Goal: Task Accomplishment & Management: Manage account settings

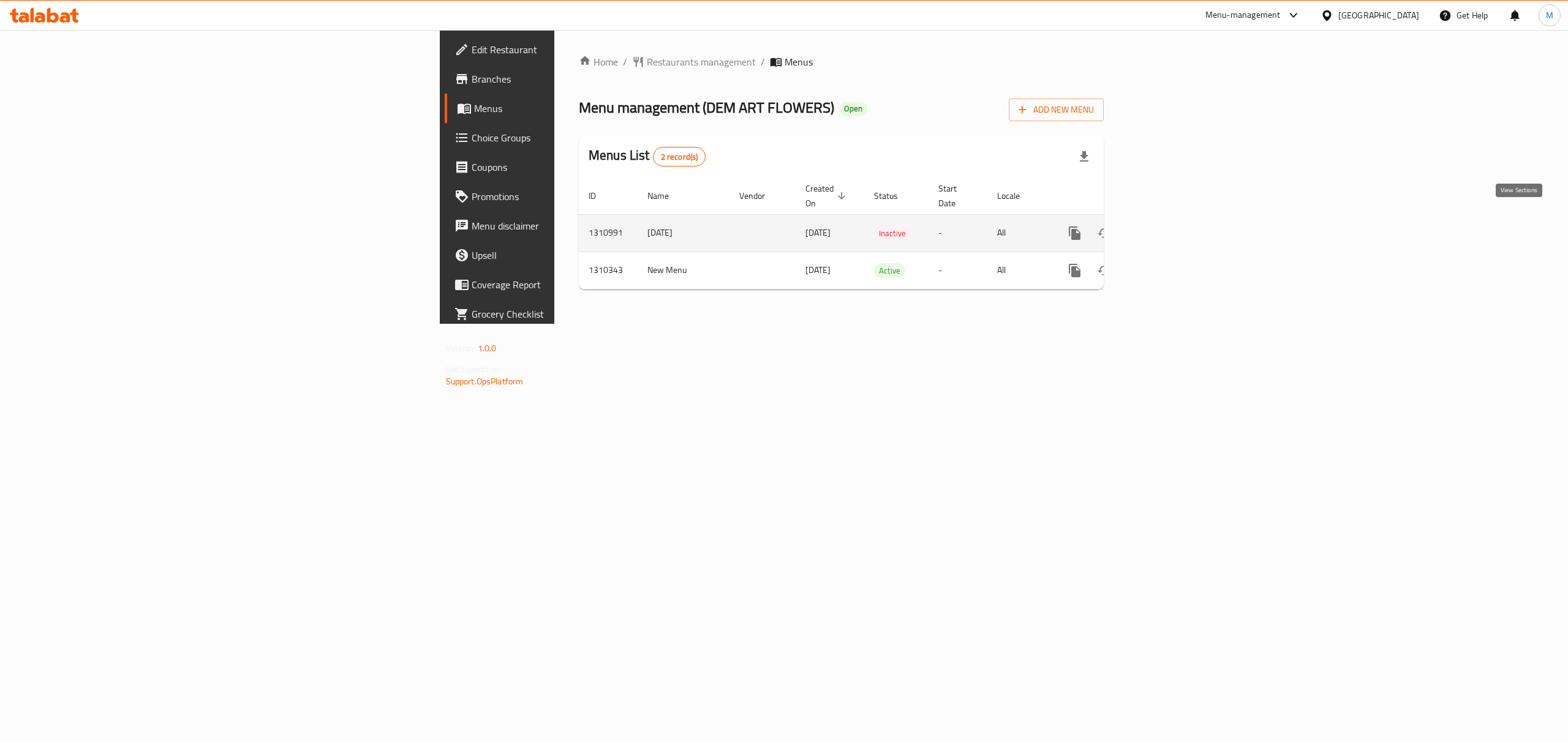
click at [1177, 222] on link "enhanced table" at bounding box center [1163, 233] width 29 height 29
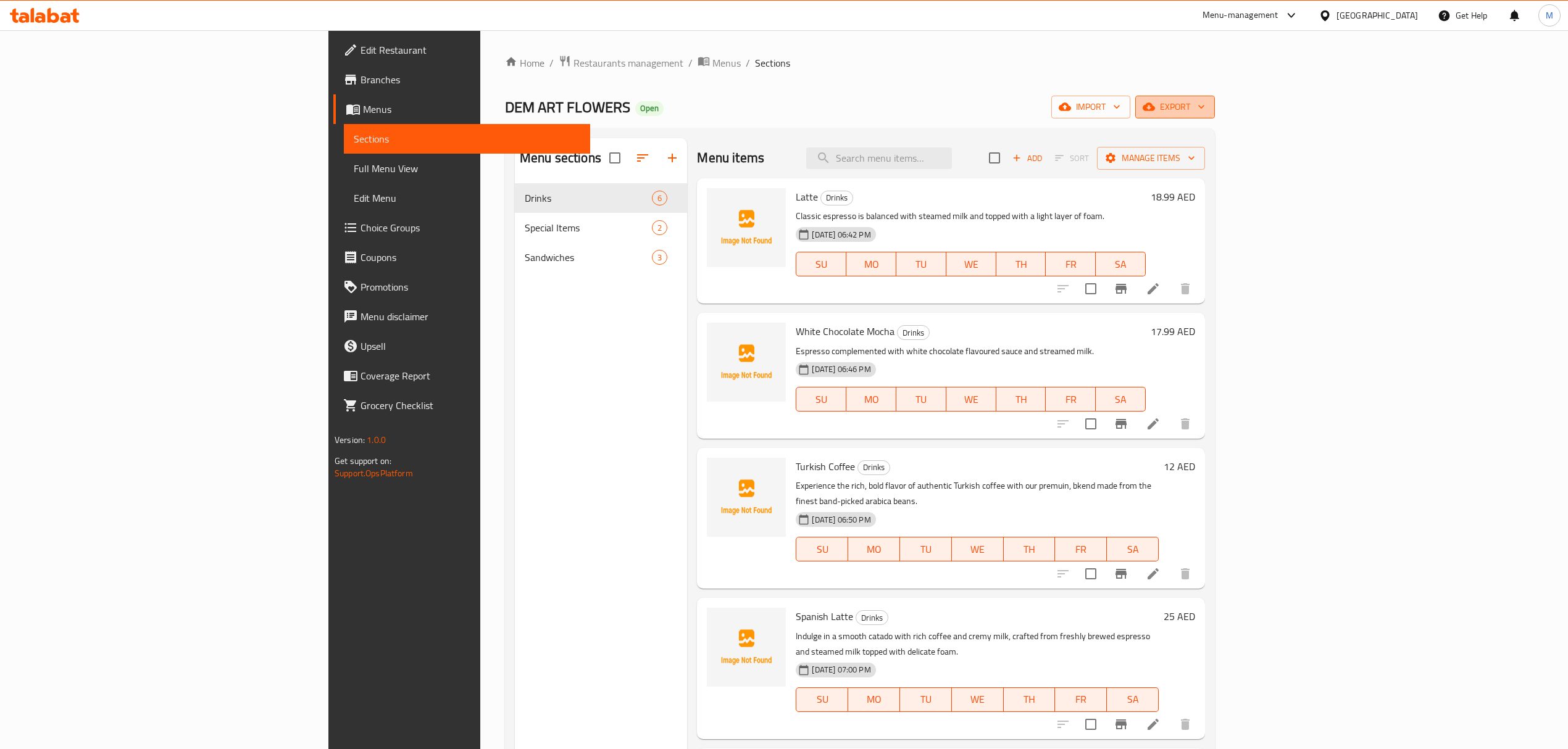
click at [1205, 106] on span "export" at bounding box center [1175, 107] width 60 height 16
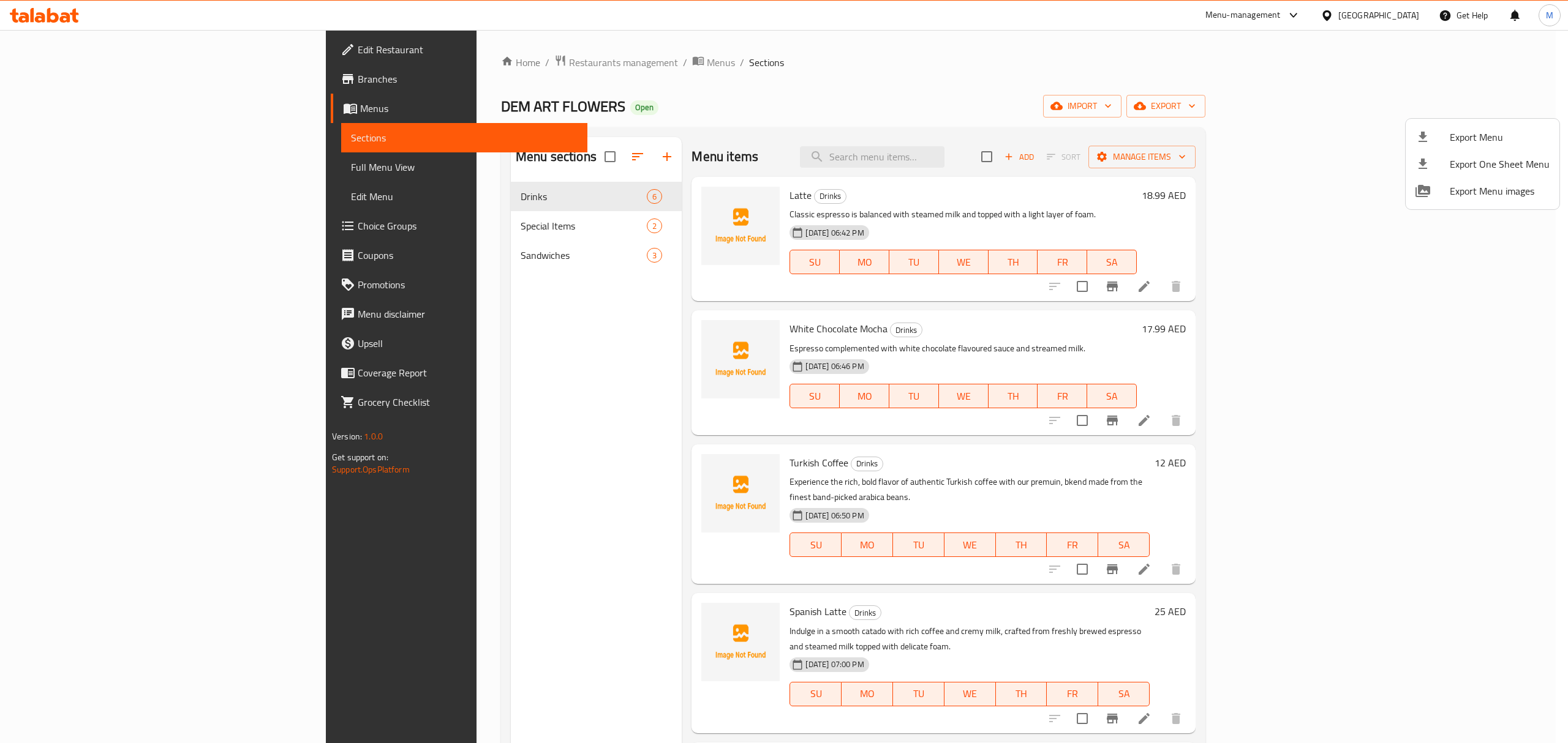
click at [1459, 130] on span "Export Menu" at bounding box center [1500, 137] width 100 height 15
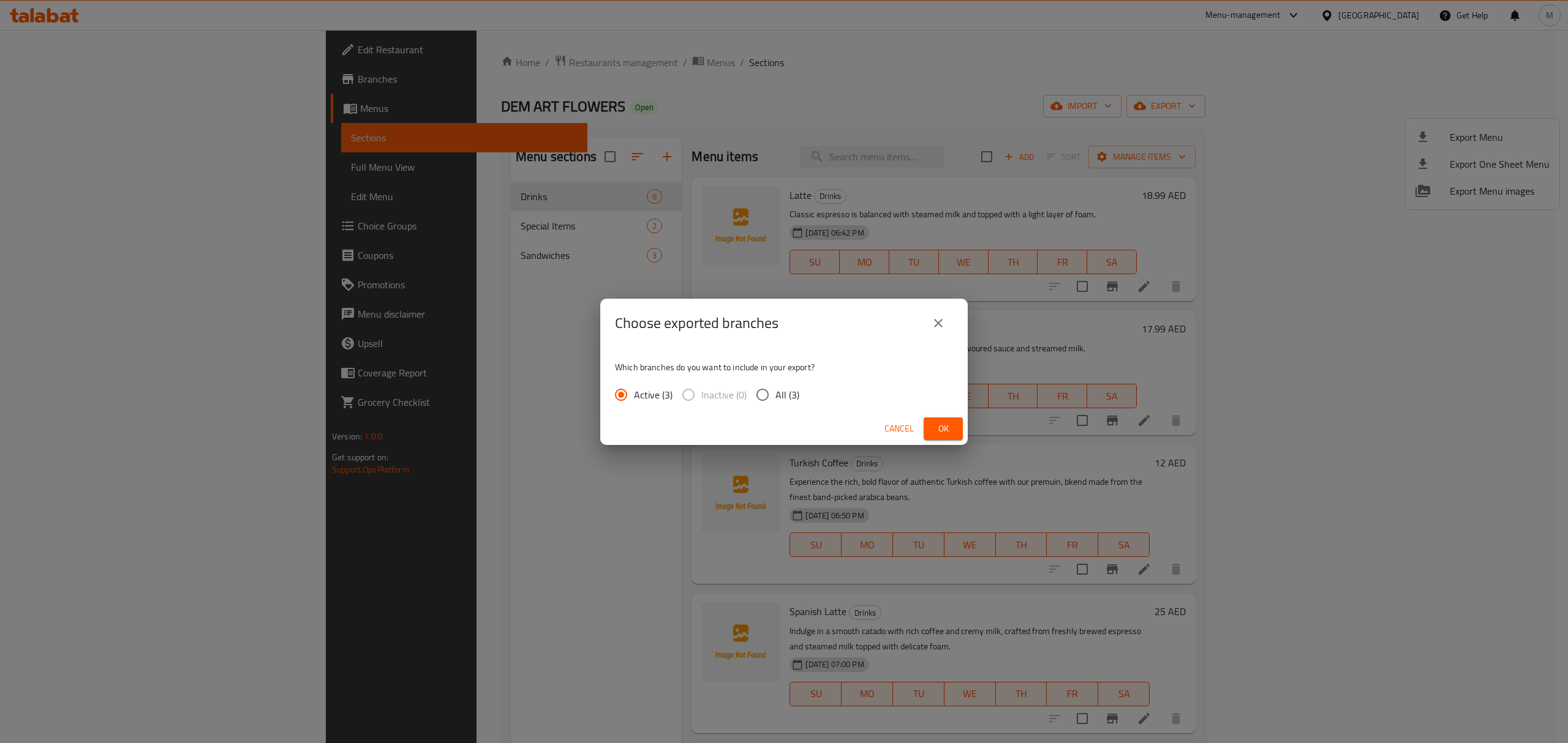
click at [778, 409] on div "Which branches do you want to include in your export? Active (3) Inactive (0) A…" at bounding box center [784, 380] width 367 height 65
click at [777, 392] on span "All (3)" at bounding box center [787, 395] width 24 height 15
click at [775, 392] on input "All (3)" at bounding box center [763, 395] width 26 height 26
radio input "true"
click at [925, 432] on button "Ok" at bounding box center [943, 429] width 39 height 23
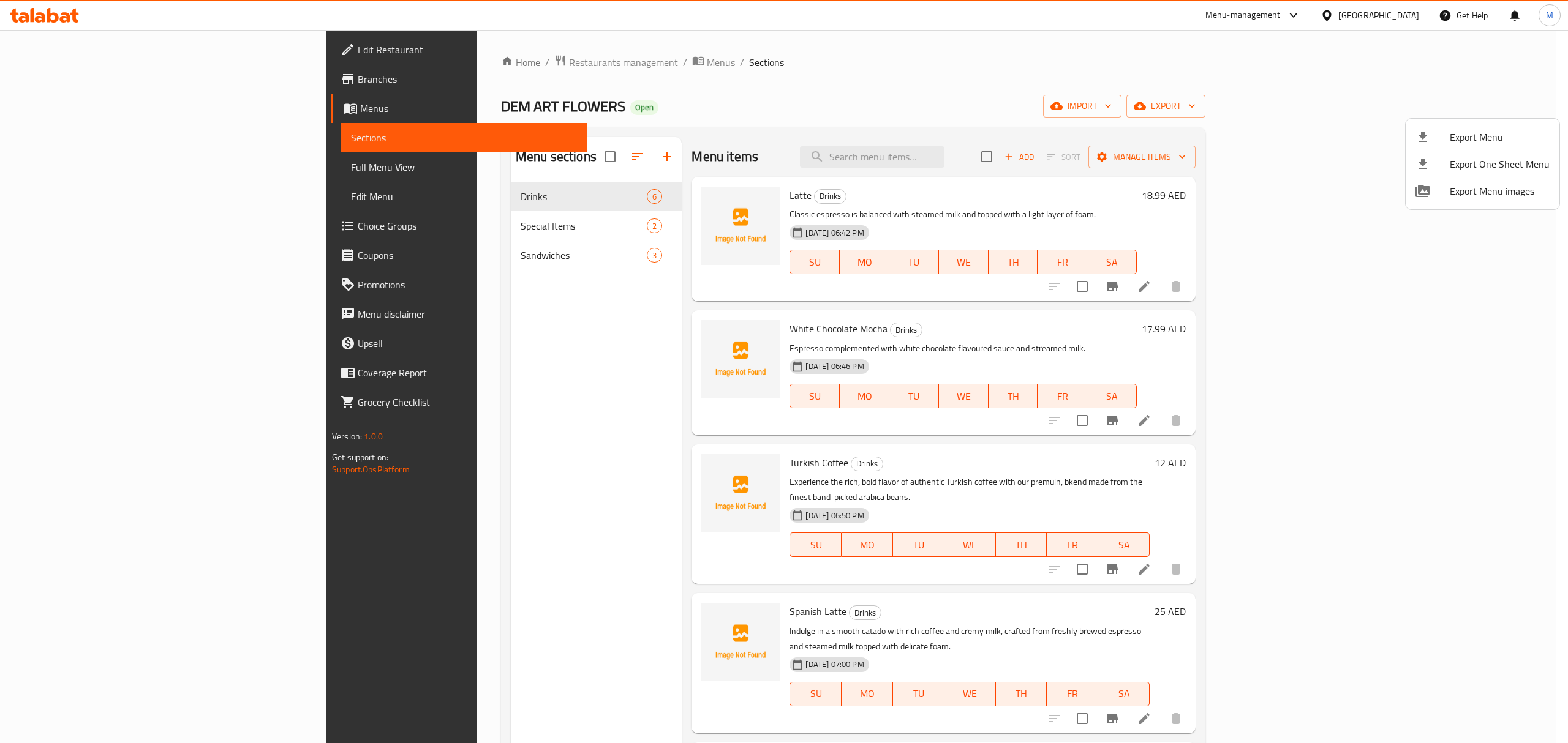
click at [1017, 164] on div at bounding box center [784, 372] width 1568 height 743
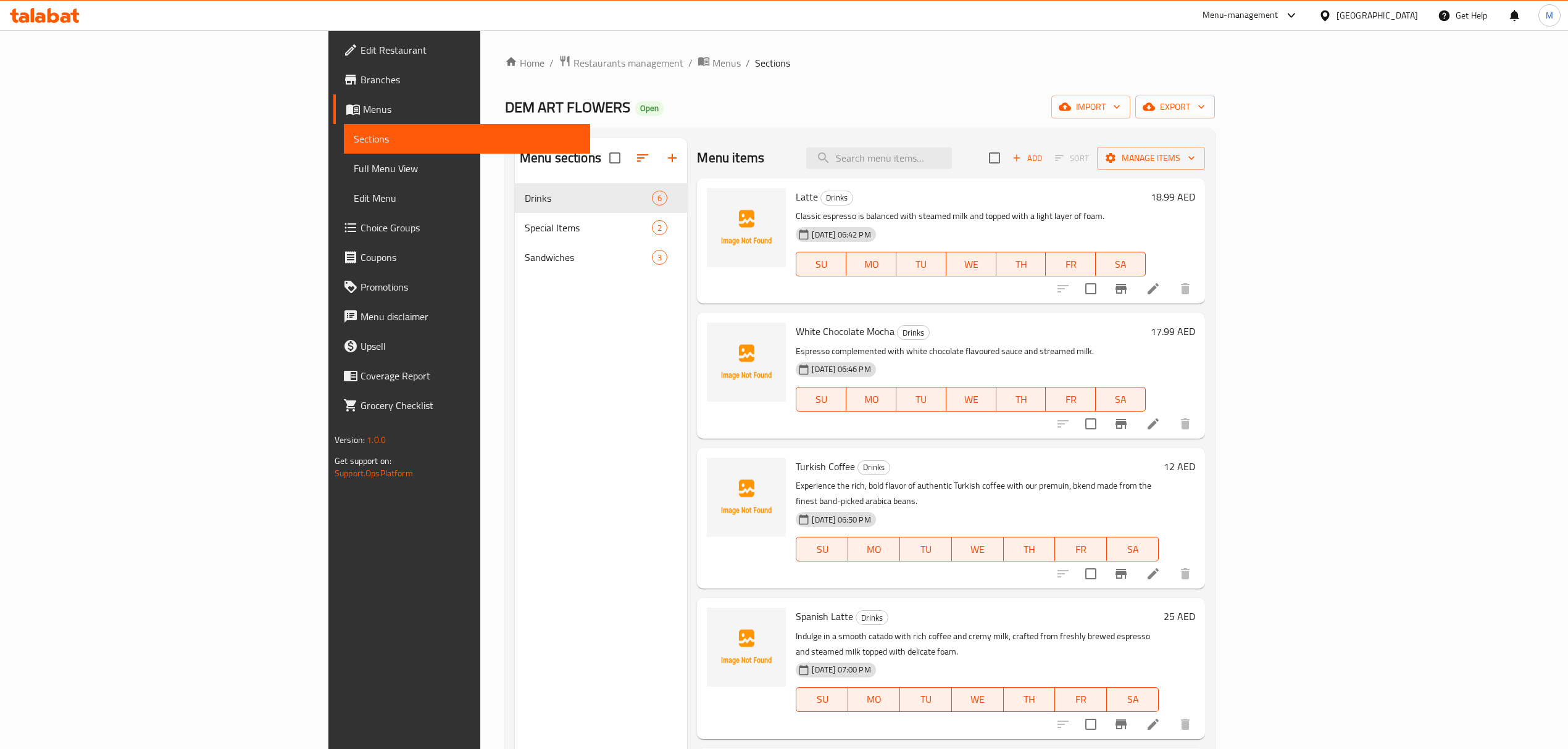
click at [952, 165] on input "search" at bounding box center [879, 158] width 146 height 22
paste input "Fried Veg Sandwich"
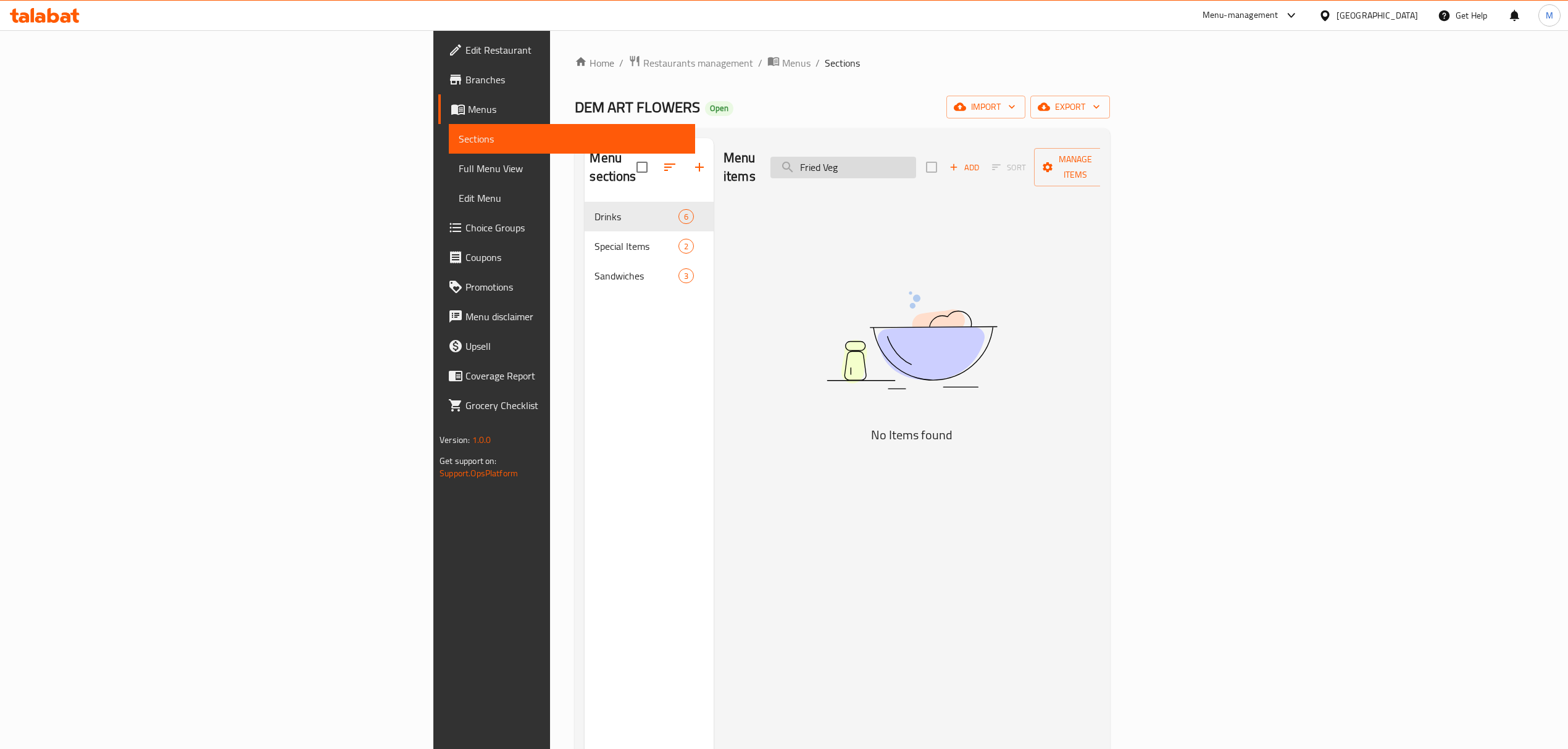
drag, startPoint x: 1018, startPoint y: 151, endPoint x: 951, endPoint y: 154, distance: 67.1
click at [916, 157] on input "Fried Veg" at bounding box center [843, 167] width 146 height 22
type input "Fried Veg"
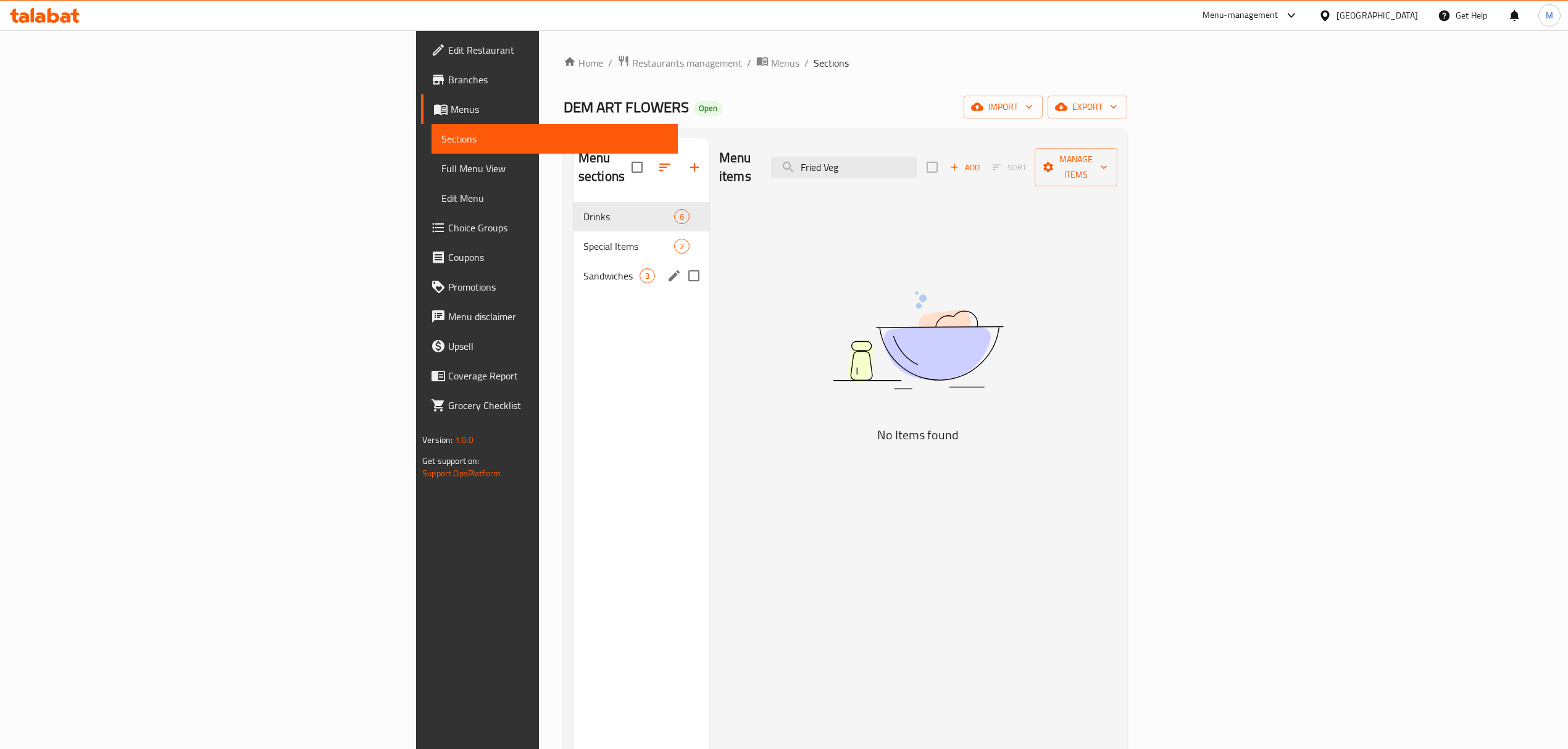
click at [573, 268] on div "Sandwiches 3" at bounding box center [641, 275] width 136 height 29
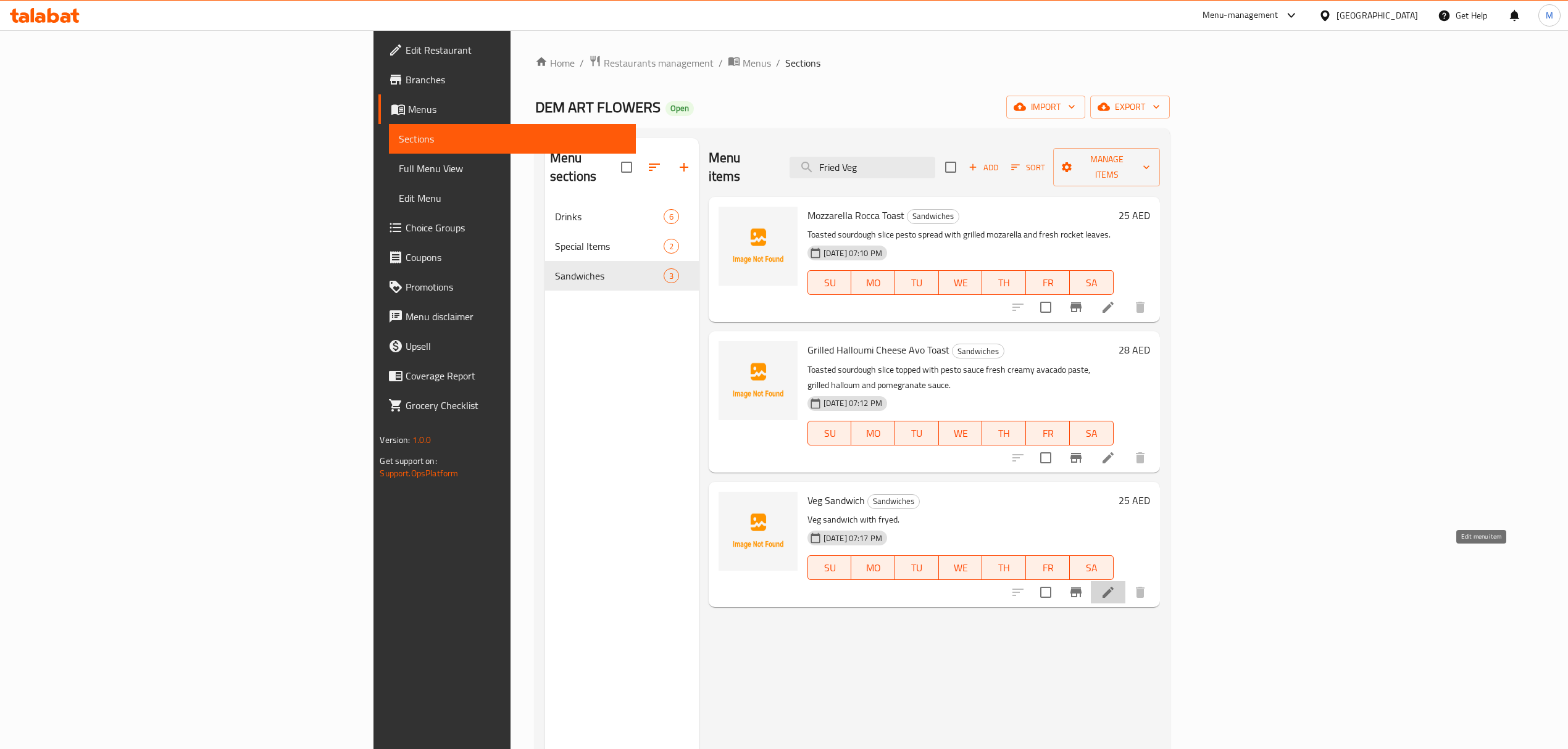
click at [1116, 585] on icon at bounding box center [1108, 592] width 15 height 15
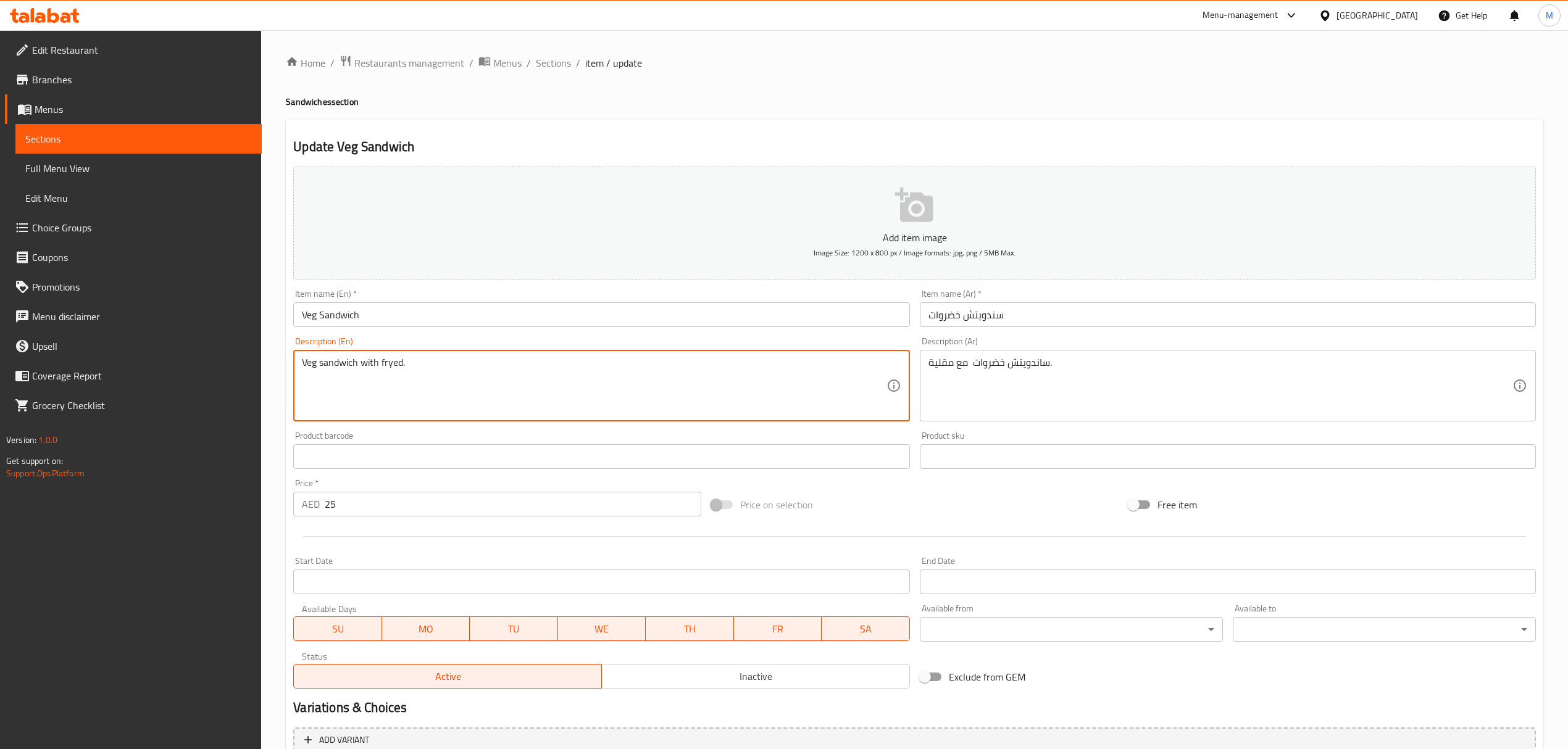
click at [459, 366] on textarea "Veg sandwich with fryed." at bounding box center [594, 386] width 584 height 59
paste textarea "Fried Veg Sandwich"
click at [459, 366] on textarea "Fried Veg Sandwich" at bounding box center [594, 386] width 584 height 59
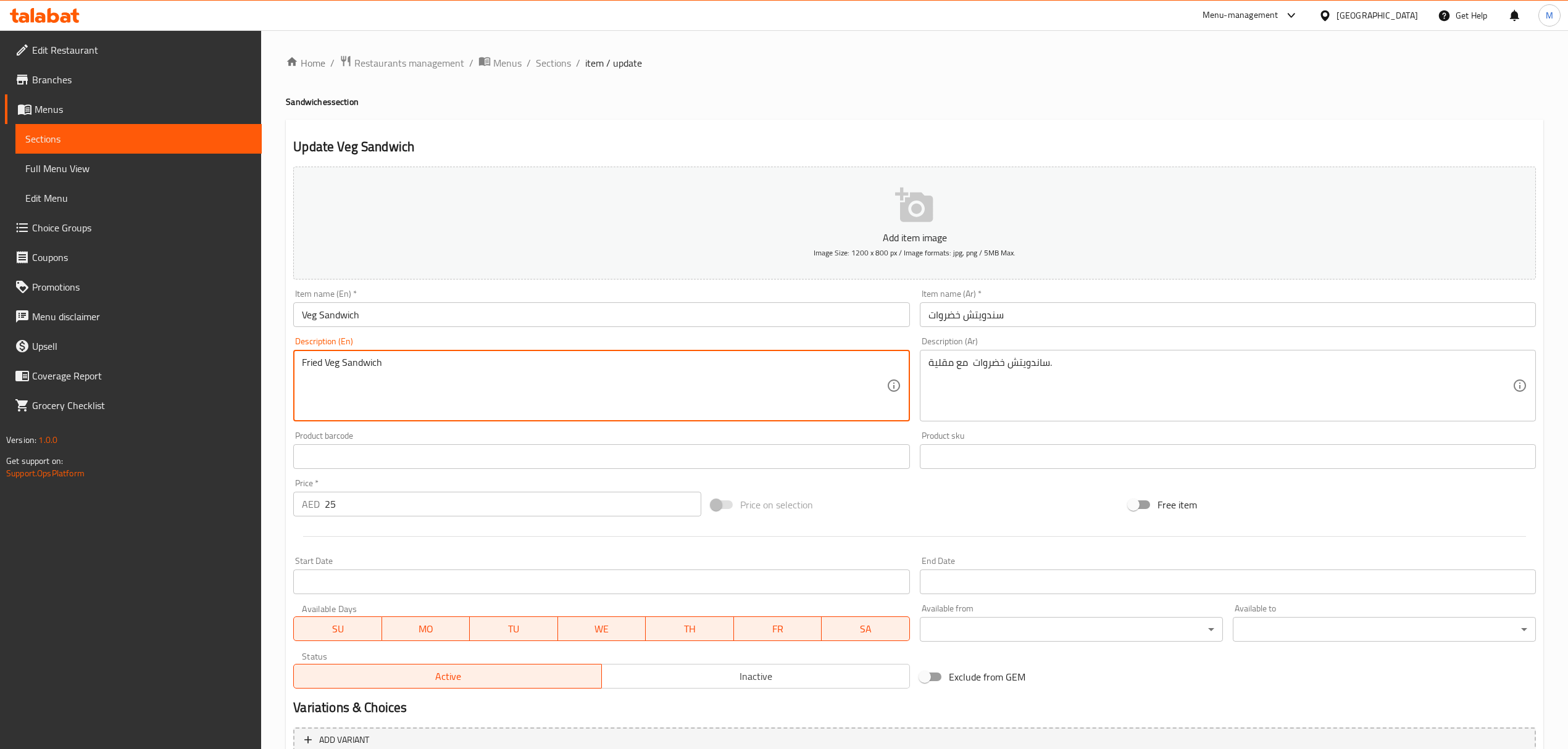
click at [459, 366] on textarea "Fried Veg Sandwich" at bounding box center [594, 386] width 584 height 59
type textarea "Fried veg sandwich"
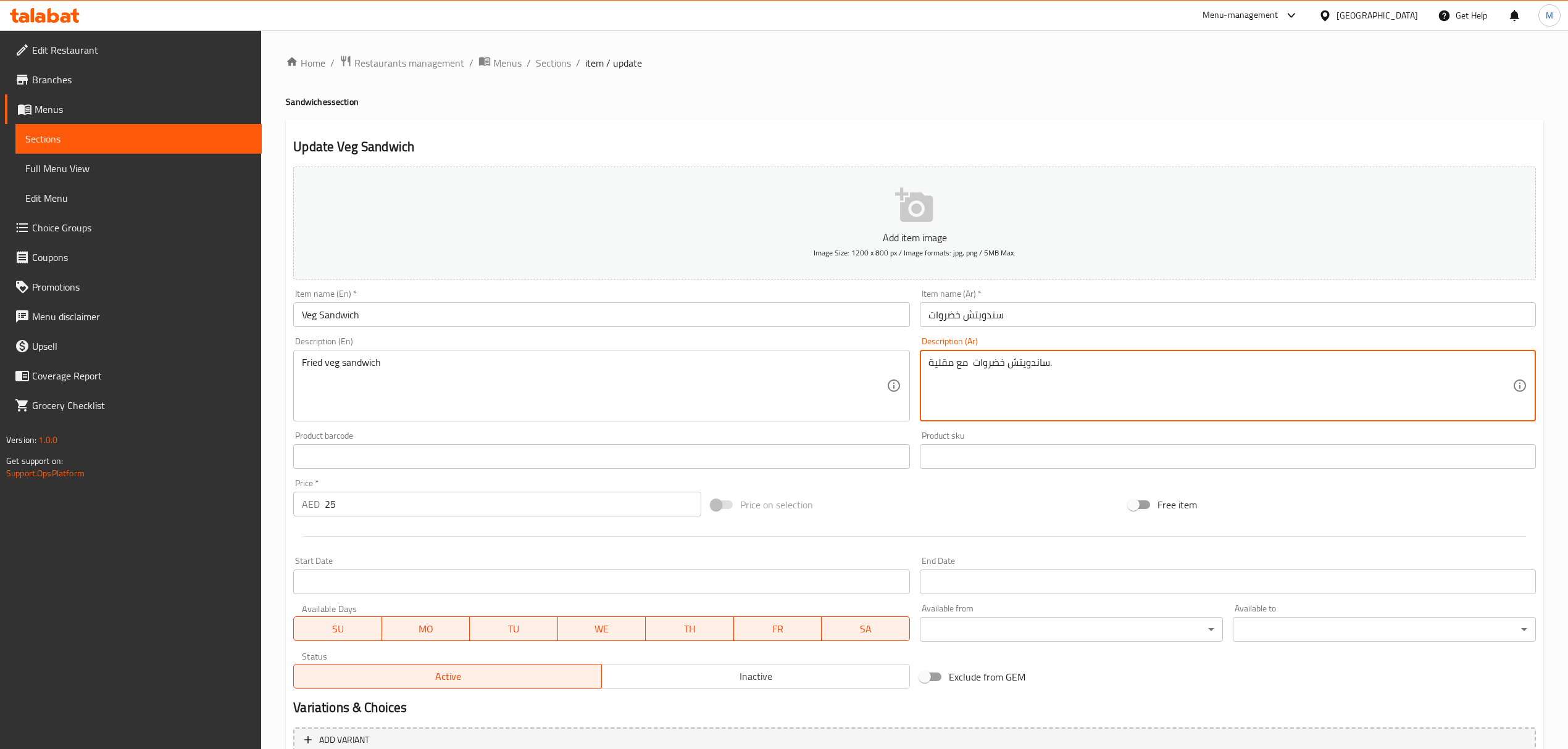
drag, startPoint x: 955, startPoint y: 366, endPoint x: 976, endPoint y: 370, distance: 21.4
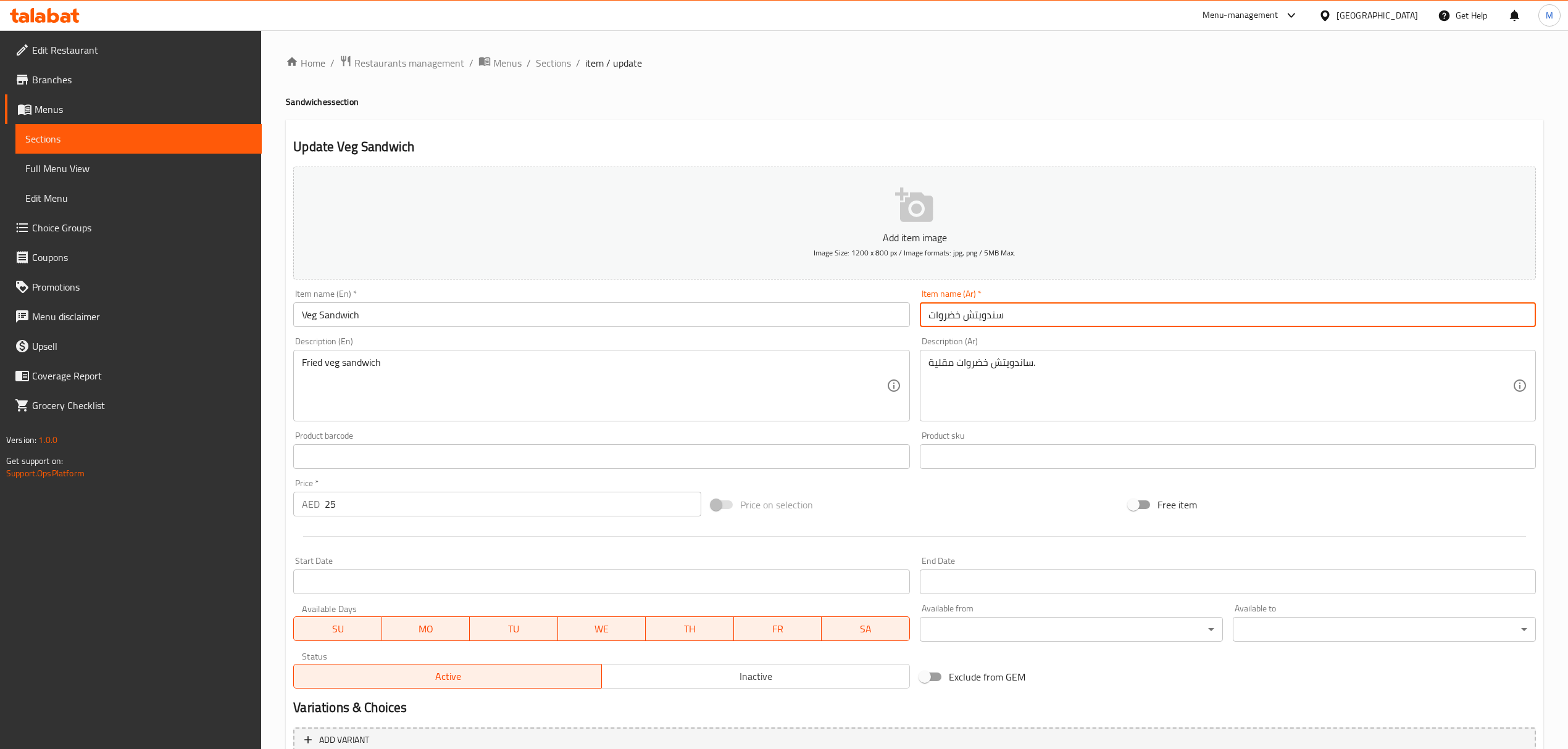
click at [1048, 320] on input "سندويتش خضروات" at bounding box center [1228, 315] width 616 height 25
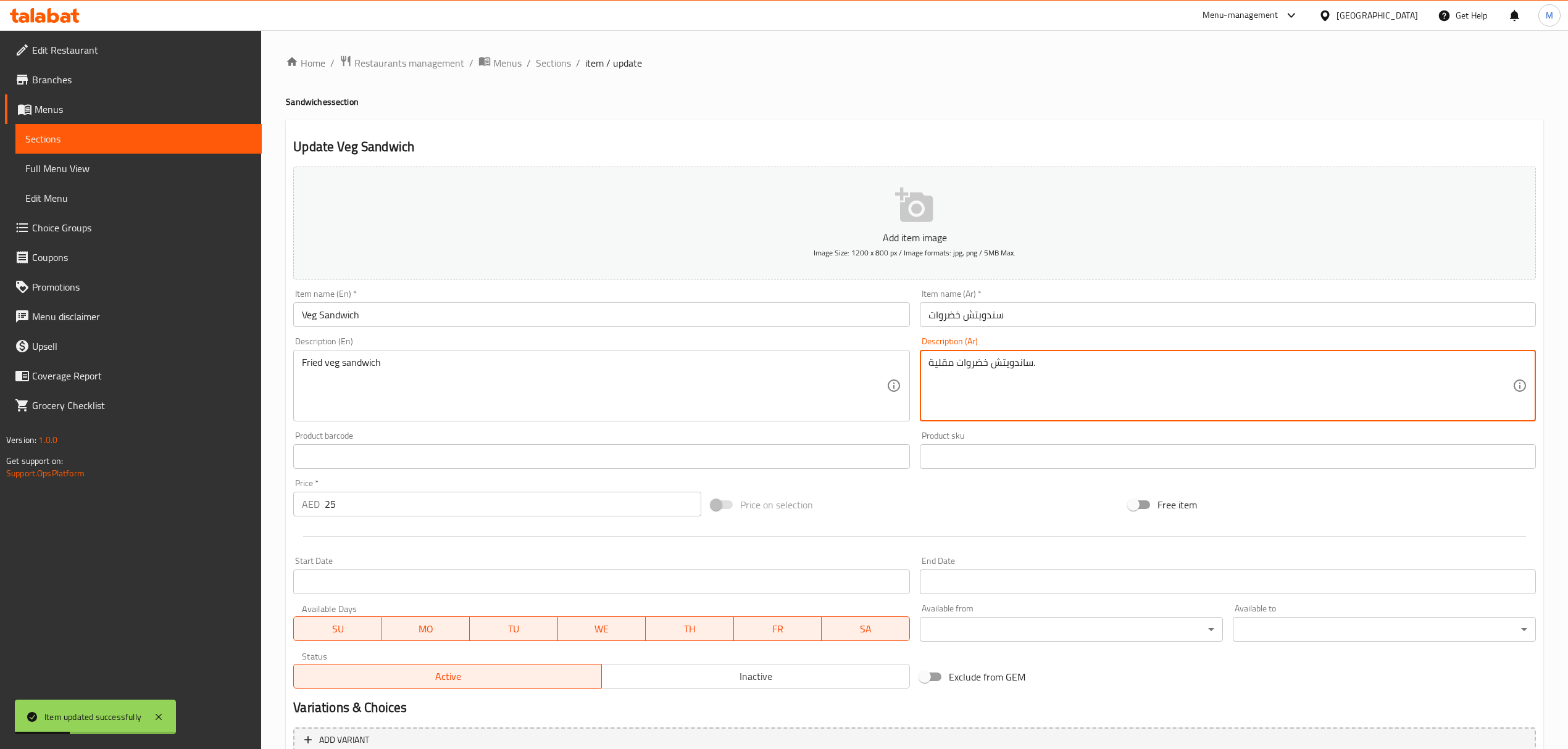
click at [1023, 364] on textarea "ساندويتش خضروات مقلية." at bounding box center [1220, 386] width 584 height 59
type textarea "سندويتش خضروات مقلية."
click at [1057, 316] on input "سندويتش خضروات" at bounding box center [1228, 315] width 616 height 25
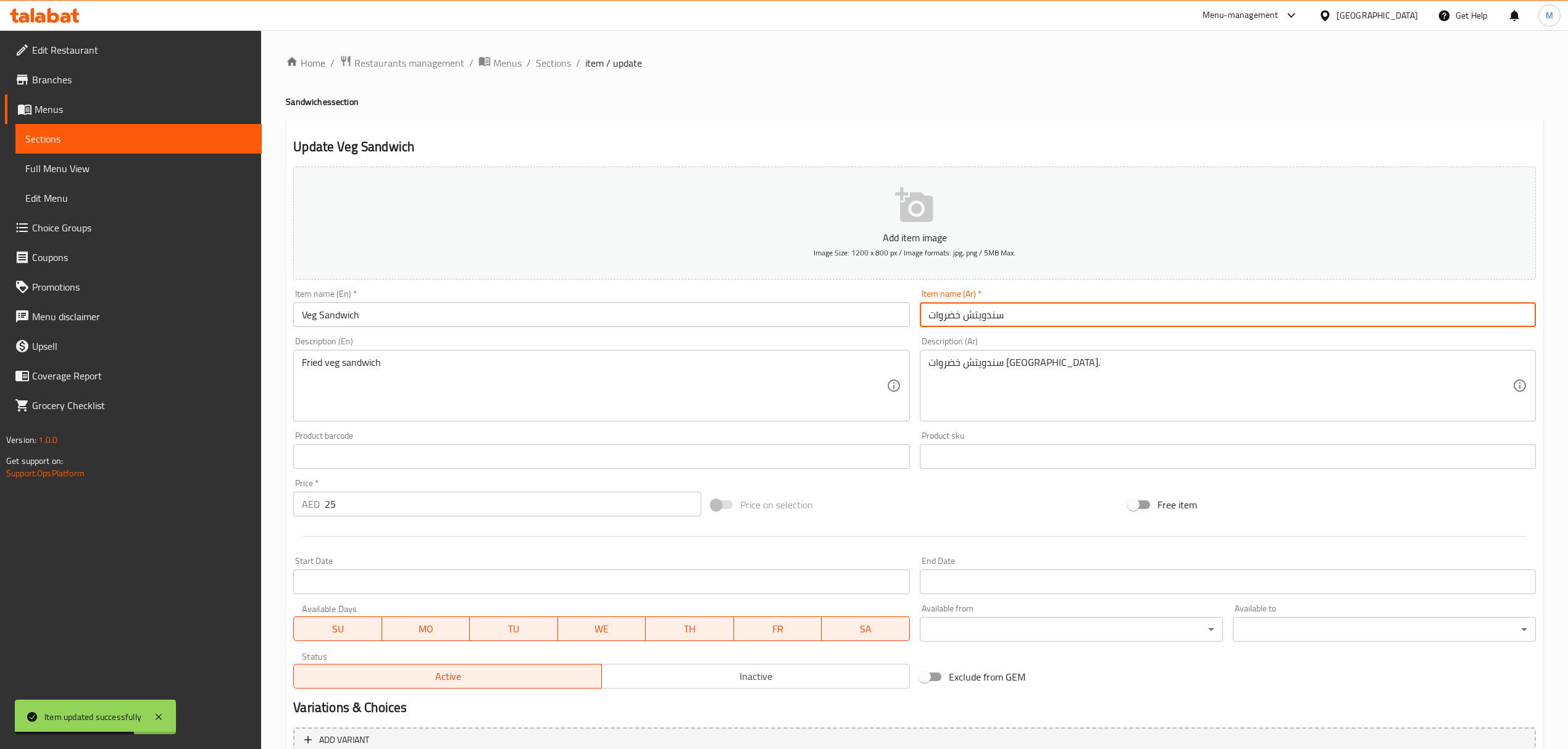
click at [556, 65] on span "Sections" at bounding box center [553, 63] width 35 height 15
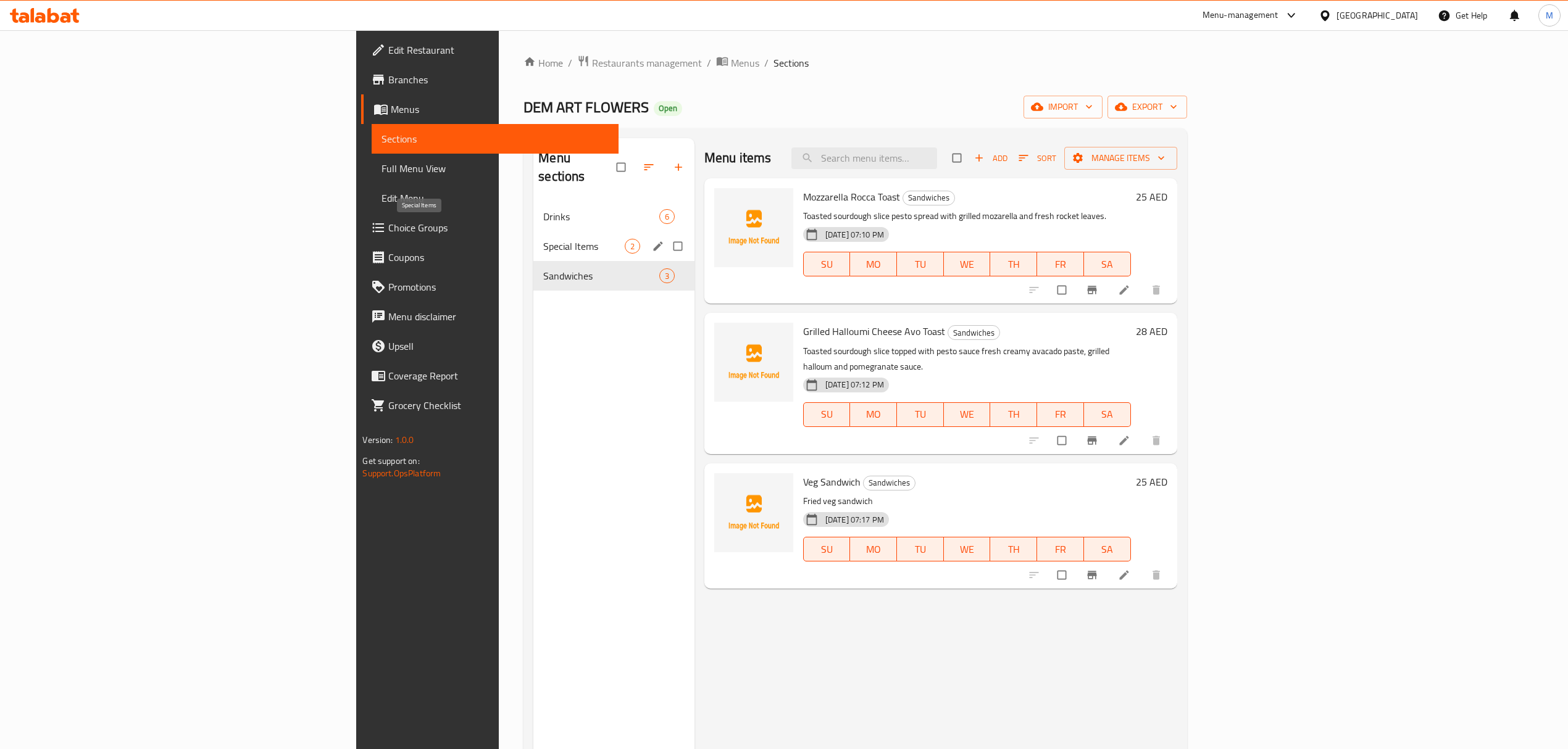
click at [543, 239] on span "Special Items" at bounding box center [584, 246] width 81 height 15
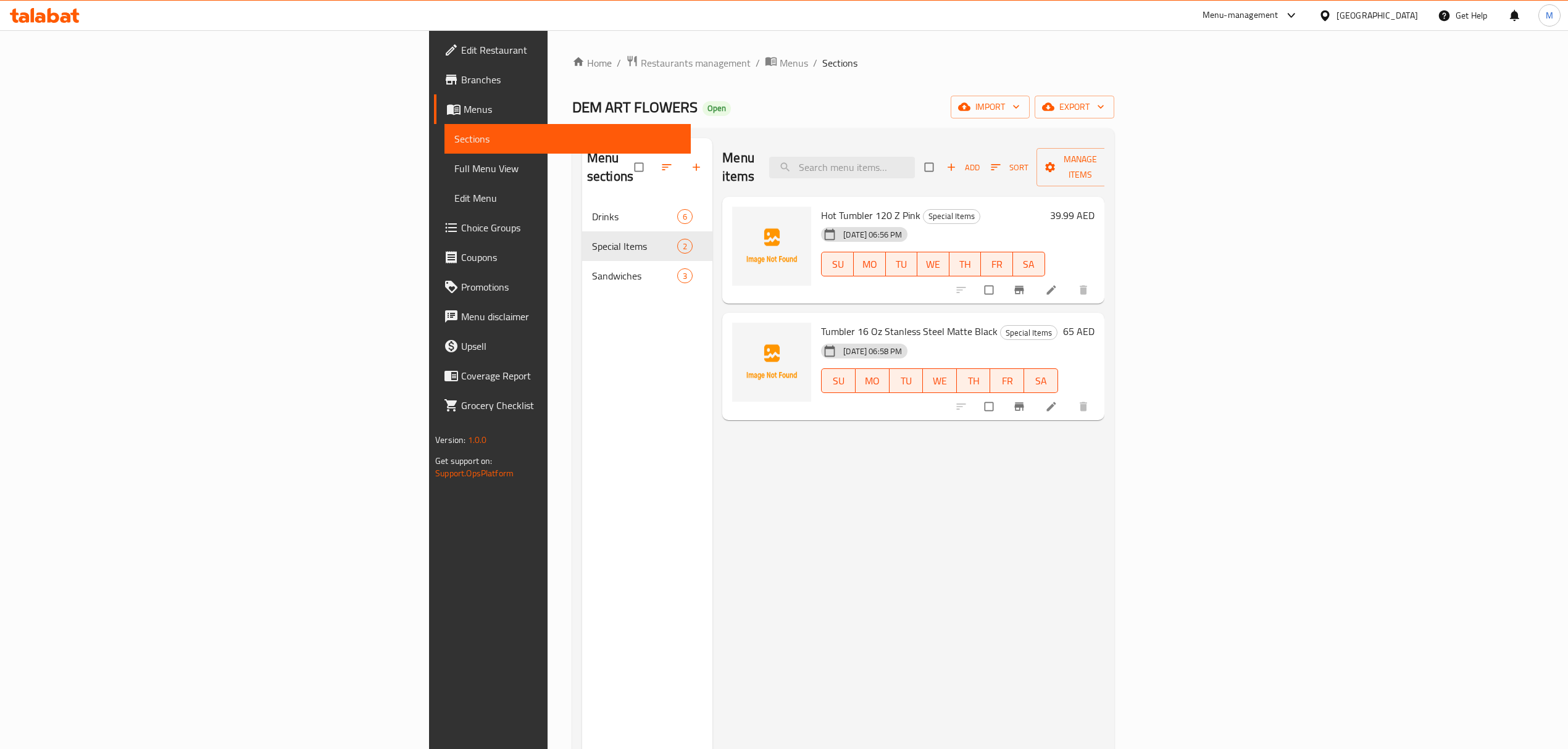
click at [582, 197] on nav "Drinks 6 Special Items 2 Sandwiches 3" at bounding box center [647, 246] width 131 height 99
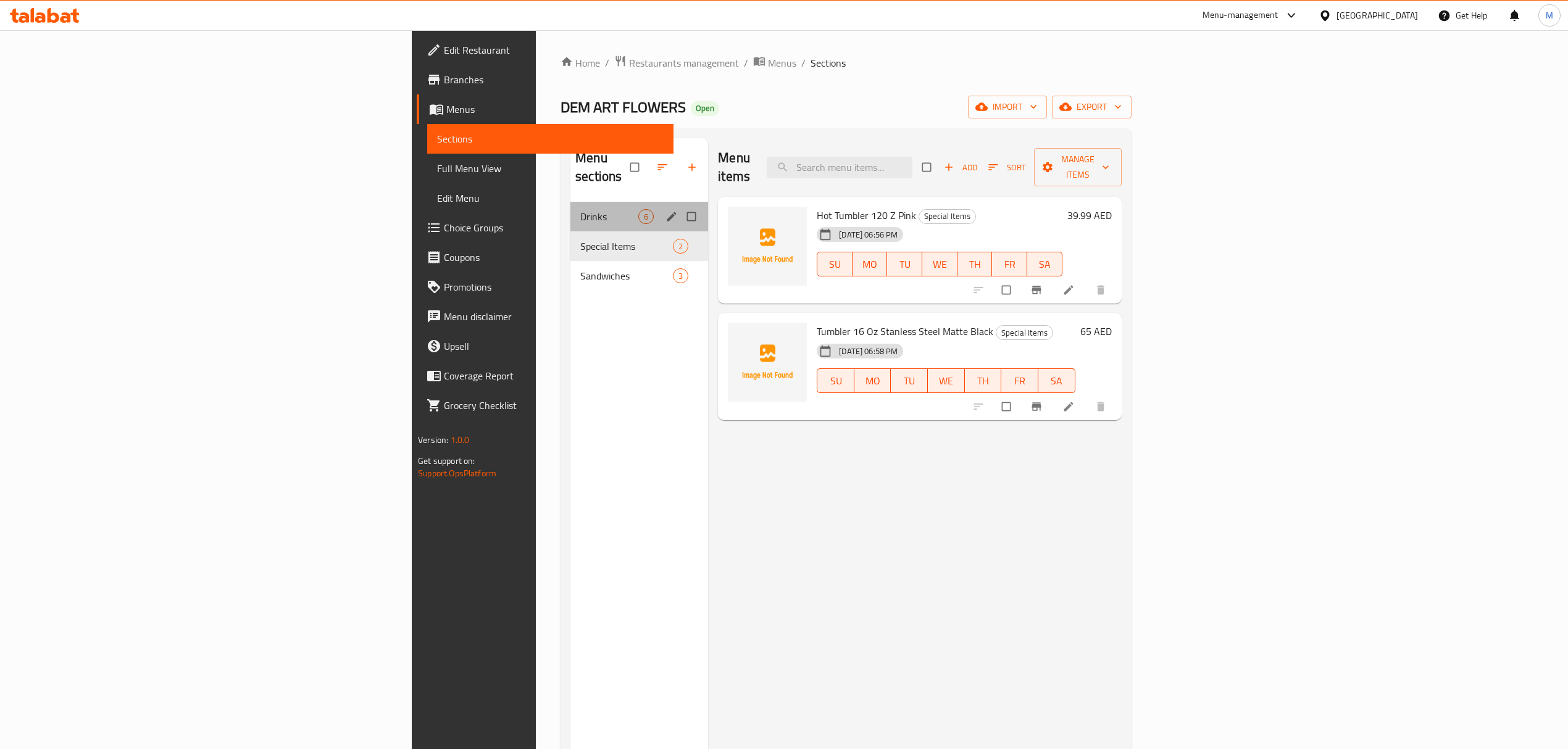
click at [570, 202] on div "Drinks 6" at bounding box center [639, 216] width 138 height 29
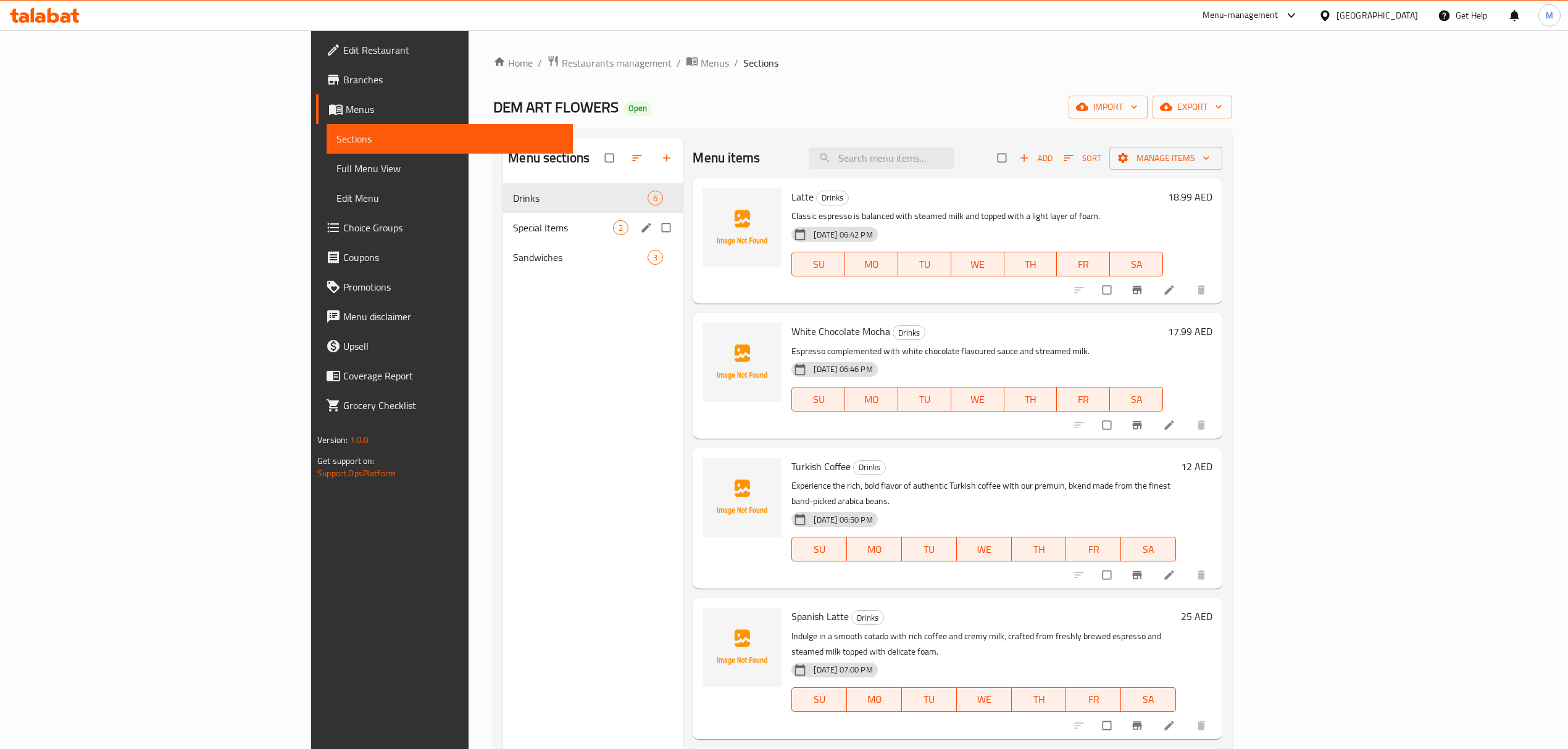
click at [503, 220] on div "Special Items 2" at bounding box center [592, 227] width 180 height 29
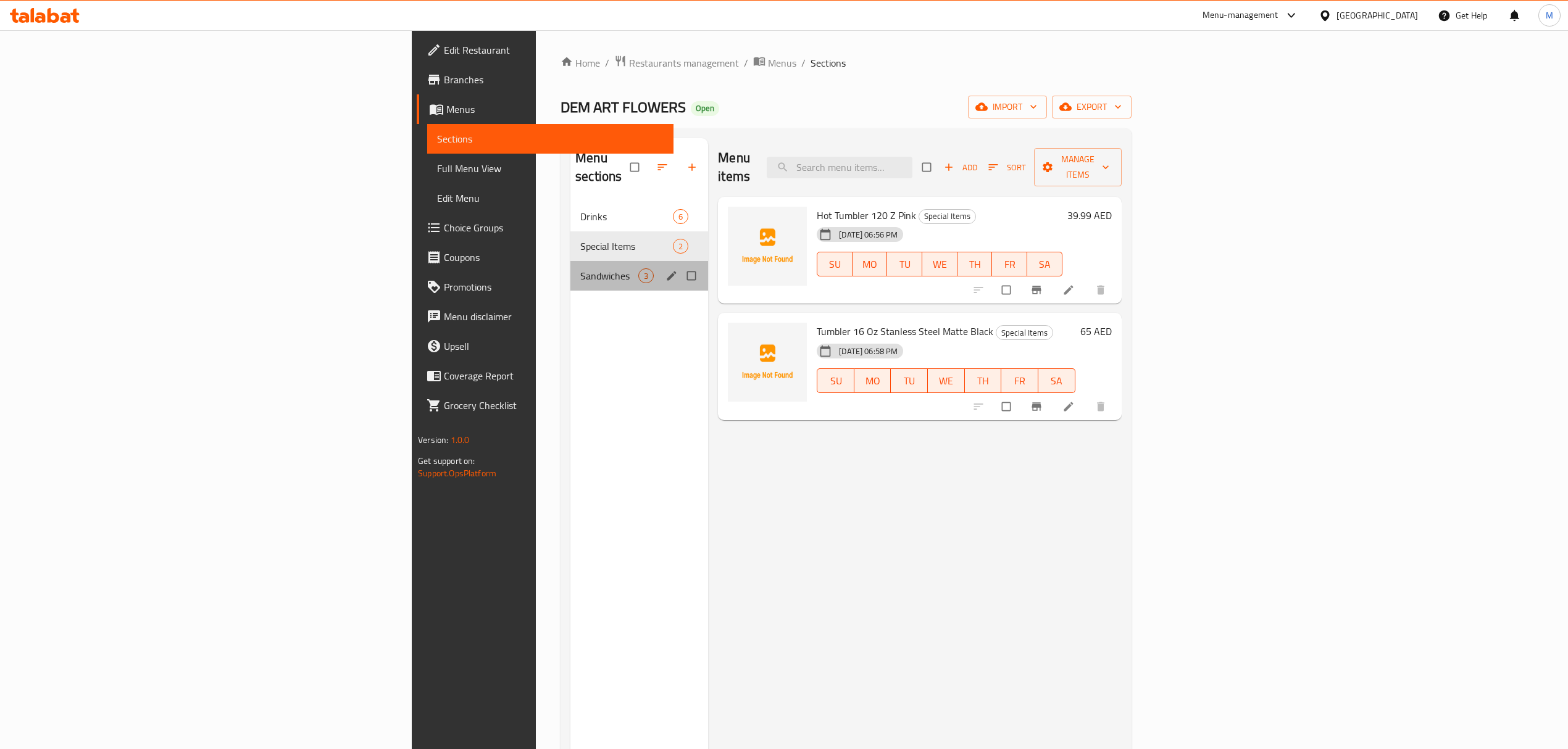
click at [570, 261] on div "Sandwiches 3" at bounding box center [639, 275] width 138 height 29
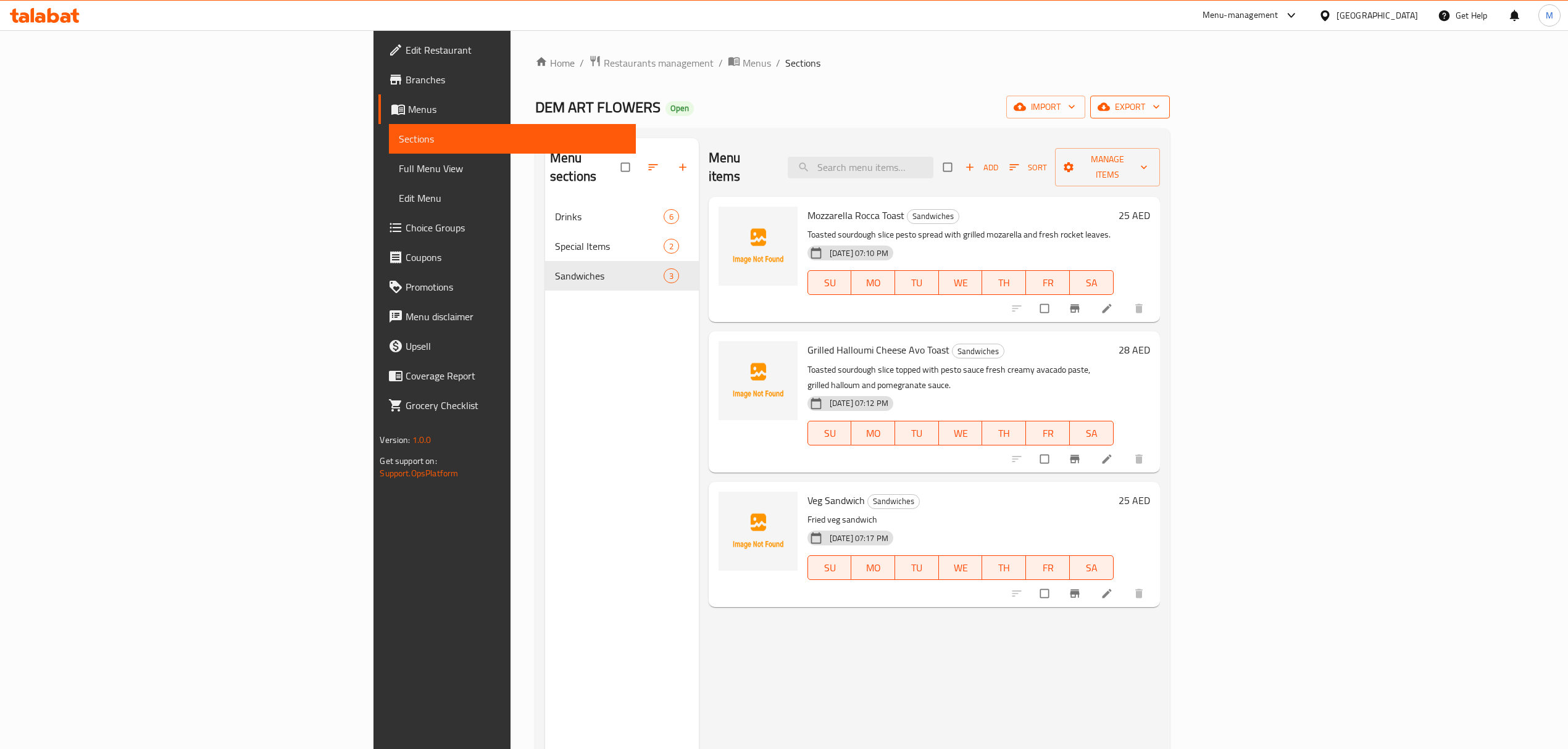
click at [1160, 101] on span "export" at bounding box center [1130, 107] width 60 height 16
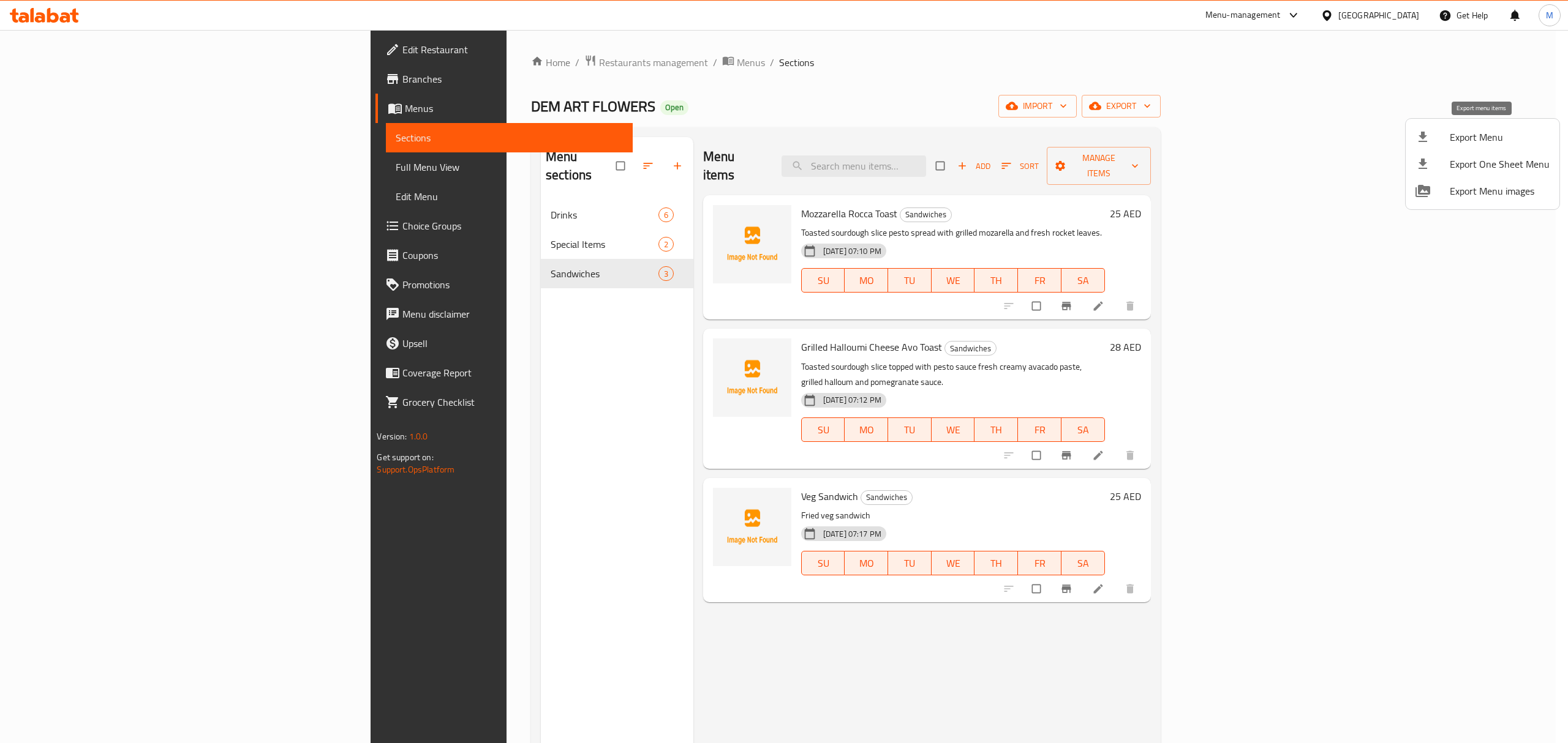
click at [1441, 136] on div at bounding box center [1432, 137] width 34 height 15
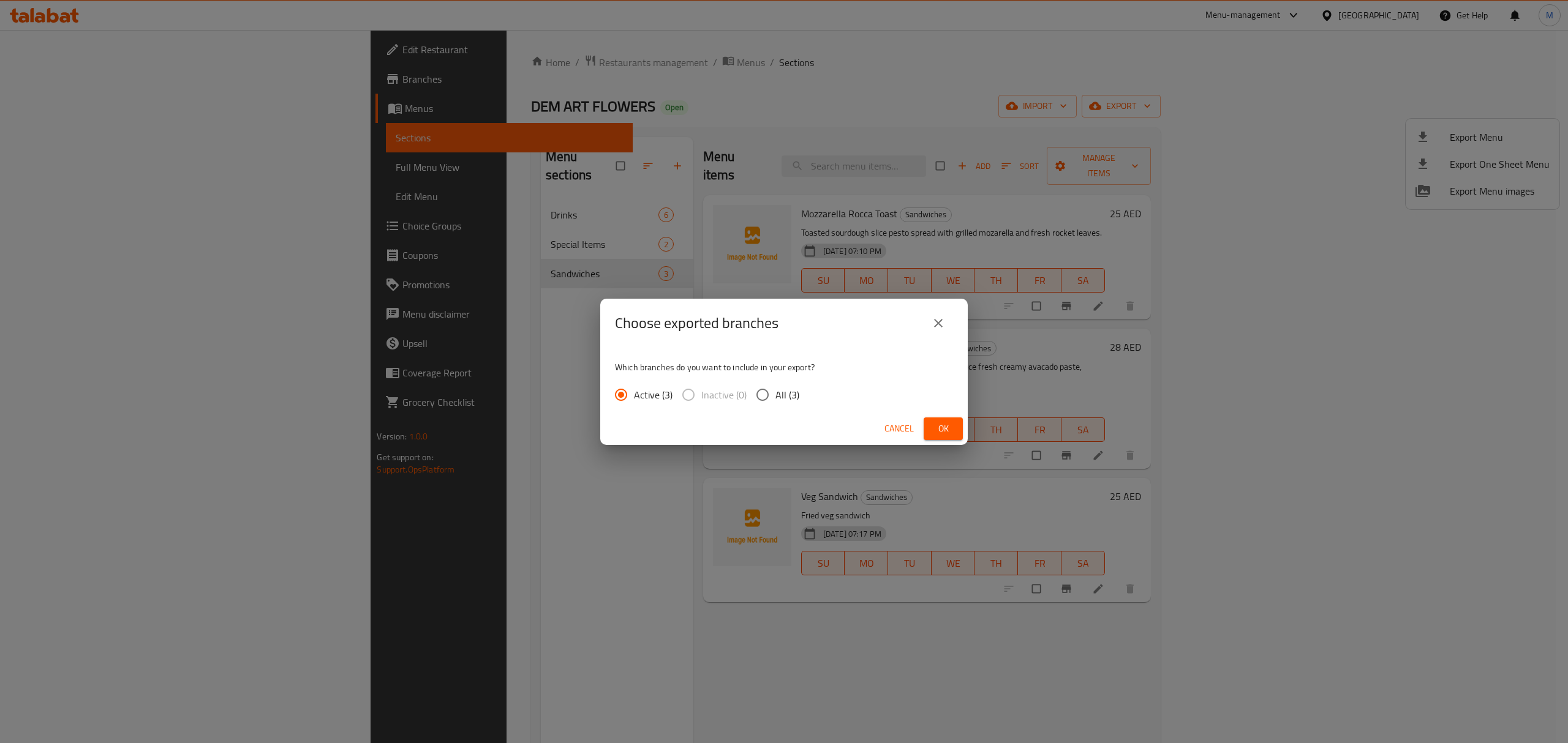
click at [783, 405] on label "All (3)" at bounding box center [775, 395] width 49 height 26
click at [775, 405] on input "All (3)" at bounding box center [763, 395] width 26 height 26
radio input "true"
click at [953, 429] on button "Ok" at bounding box center [943, 429] width 39 height 23
